Goal: Information Seeking & Learning: Learn about a topic

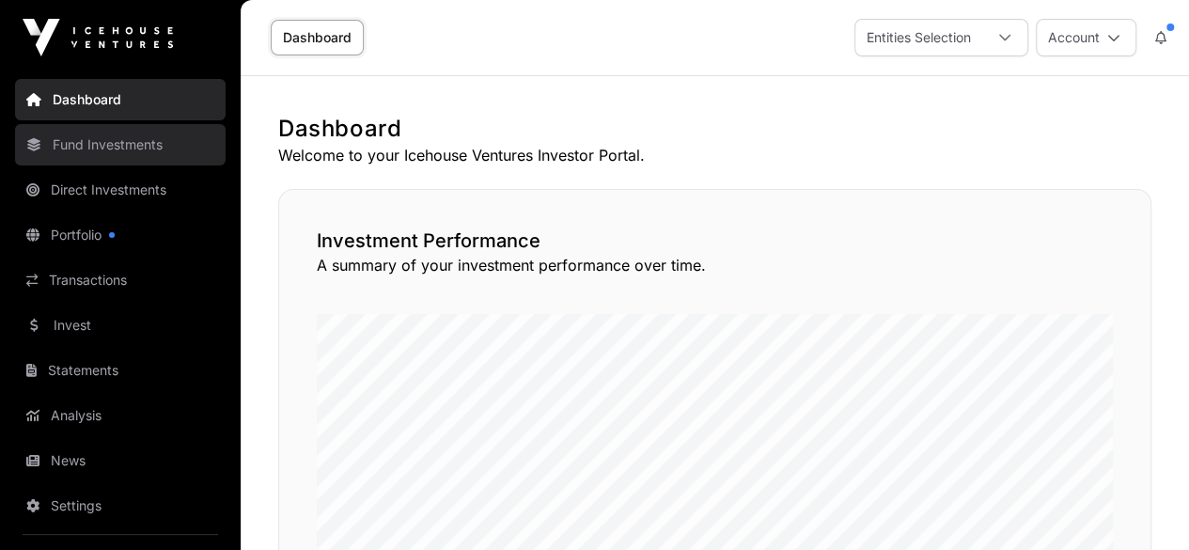
click at [100, 142] on link "Fund Investments" at bounding box center [120, 144] width 211 height 41
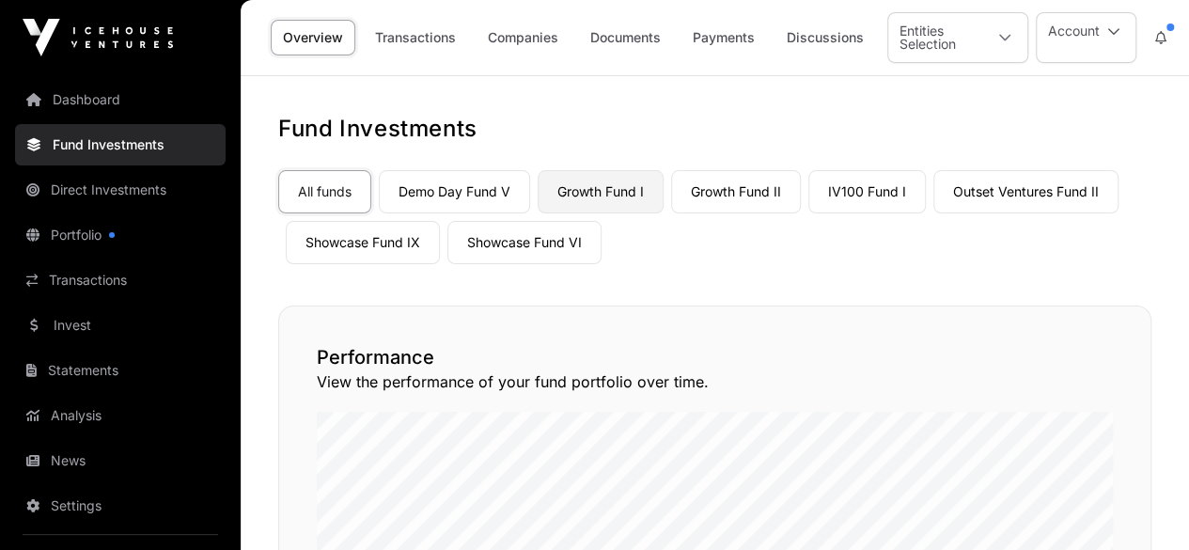
click at [618, 185] on link "Growth Fund I" at bounding box center [601, 191] width 126 height 43
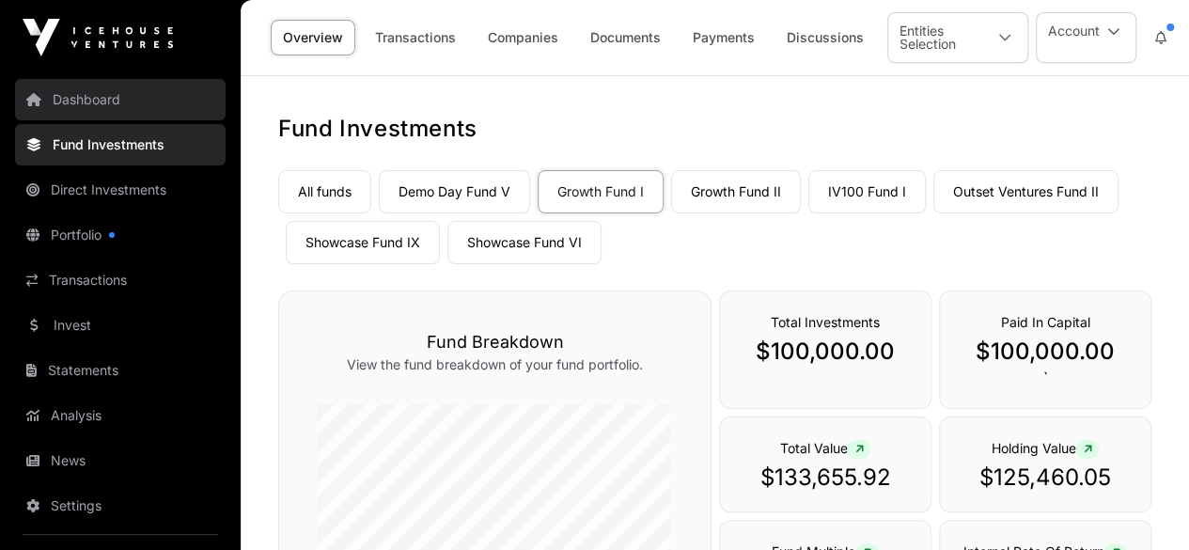
click at [79, 93] on link "Dashboard" at bounding box center [120, 99] width 211 height 41
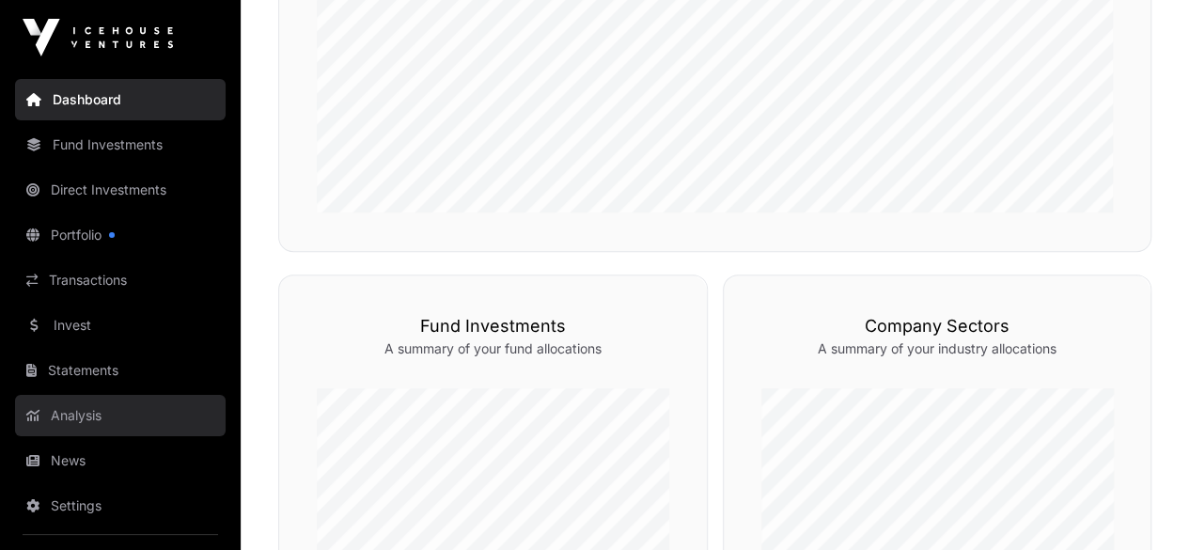
click at [86, 413] on link "Analysis" at bounding box center [120, 415] width 211 height 41
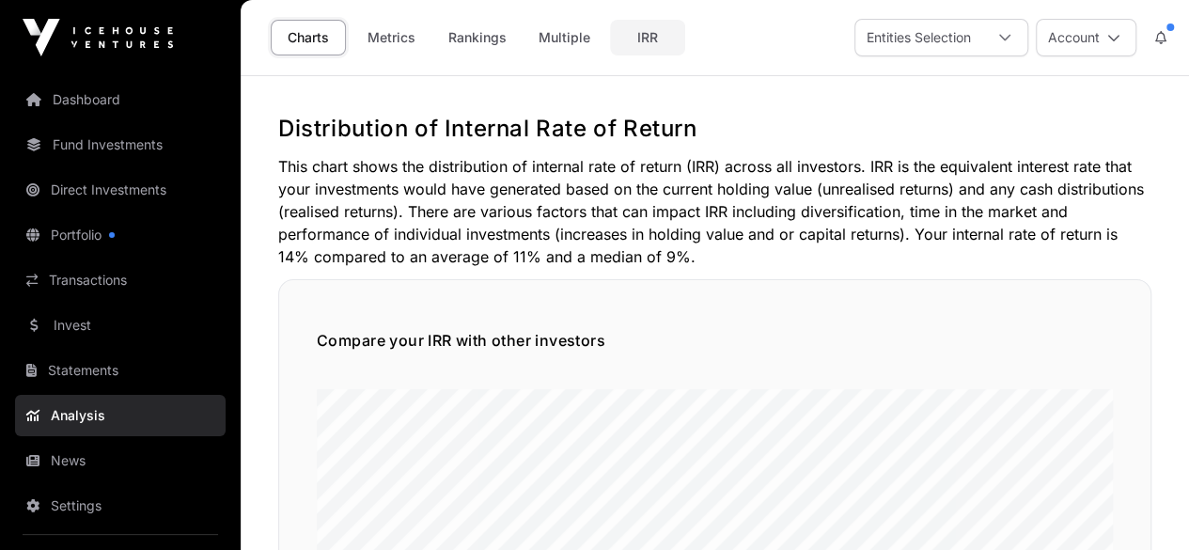
click at [654, 33] on link "IRR" at bounding box center [647, 38] width 75 height 36
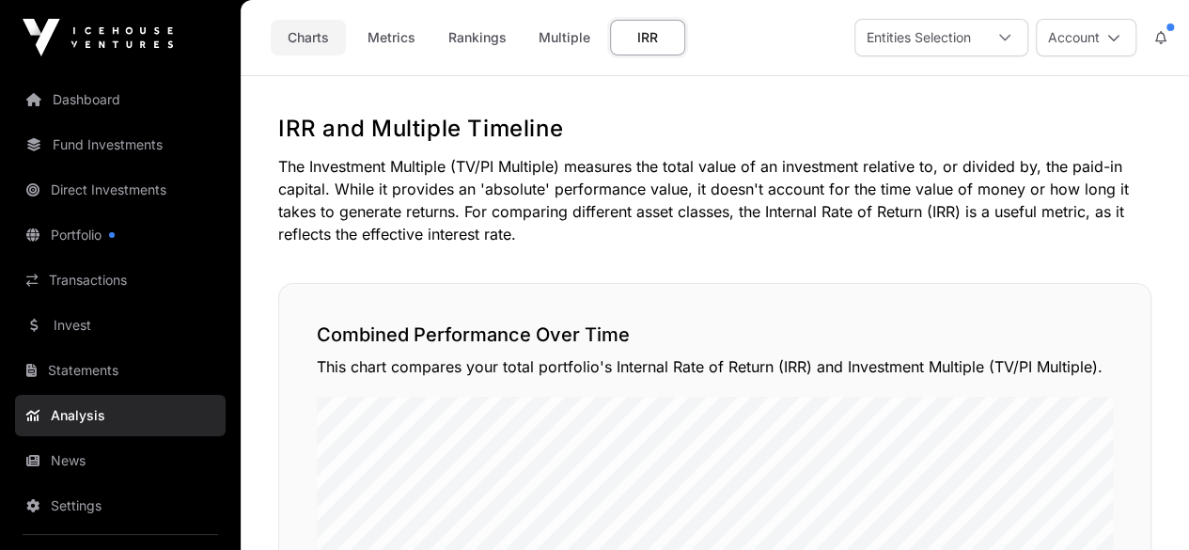
click at [290, 31] on link "Charts" at bounding box center [308, 38] width 75 height 36
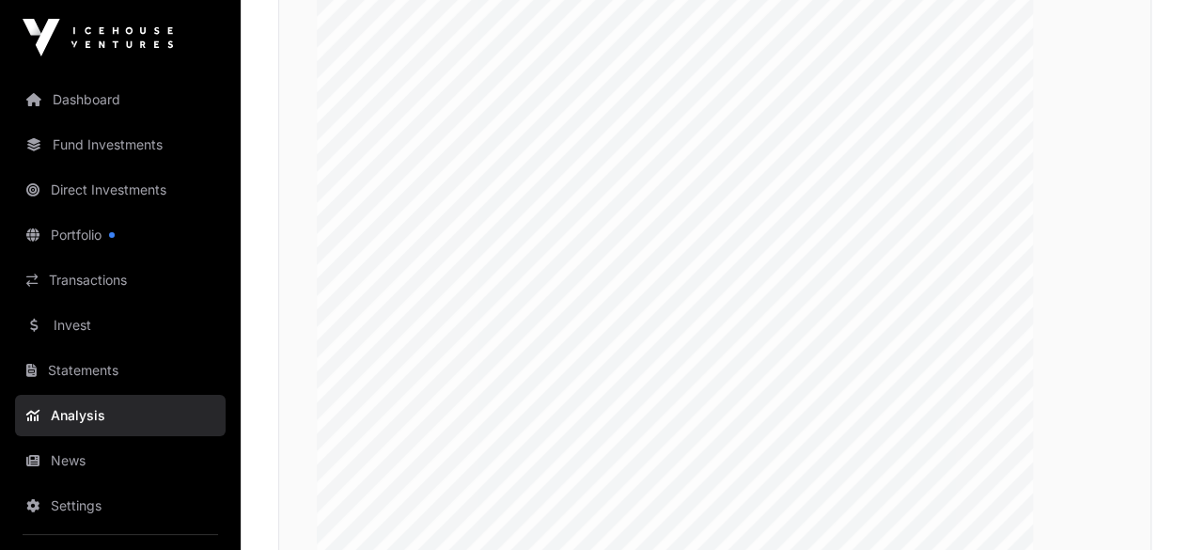
scroll to position [3197, 0]
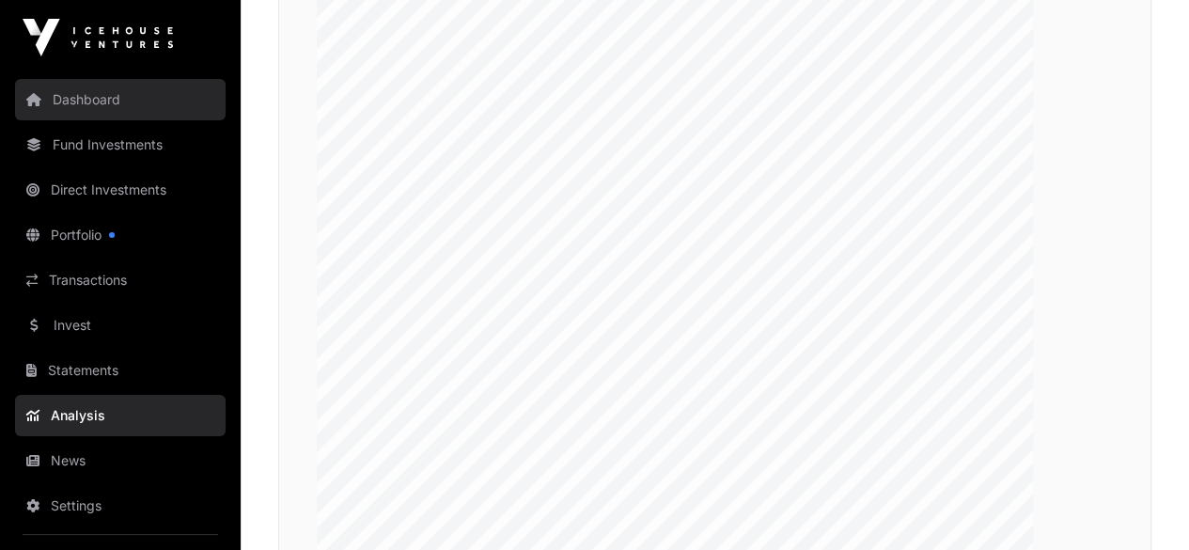
click at [72, 93] on link "Dashboard" at bounding box center [120, 99] width 211 height 41
